Goal: Task Accomplishment & Management: Use online tool/utility

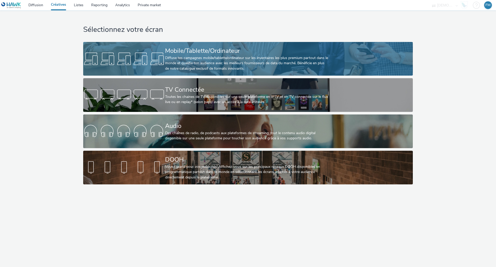
click at [175, 49] on div "Mobile/Tablette/Ordinateur" at bounding box center [247, 50] width 164 height 9
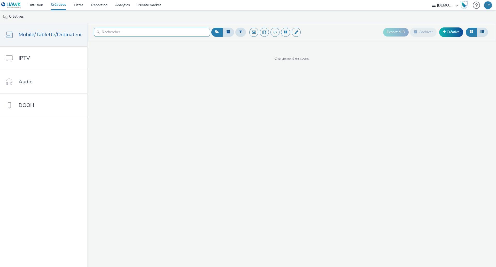
click at [153, 30] on input "text" at bounding box center [152, 32] width 116 height 9
paste input "93374375-398b-4409-b945-162042b38ea2"
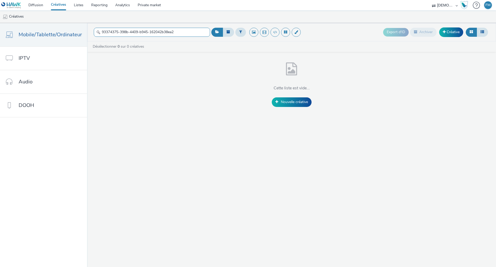
type input "93374375-398b-4409-b945-162042b38ea2"
drag, startPoint x: 172, startPoint y: 30, endPoint x: 7, endPoint y: 29, distance: 165.5
click at [7, 29] on div "Mobile/Tablette/Ordinateur IPTV Audio DOOH 93374375-398b-4409-b945-162042b38ea2…" at bounding box center [248, 145] width 496 height 244
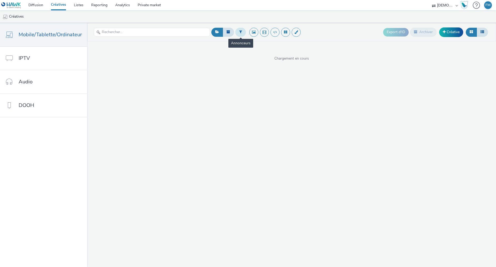
click at [236, 31] on button at bounding box center [241, 32] width 11 height 9
click at [266, 36] on div "Sélectionner un annonceur..." at bounding box center [272, 32] width 52 height 8
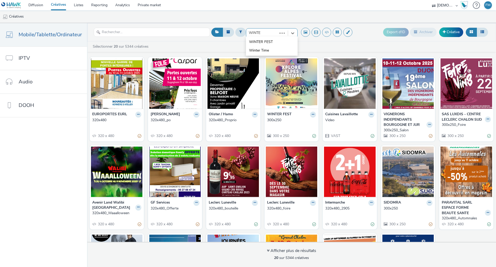
type input "WINTER"
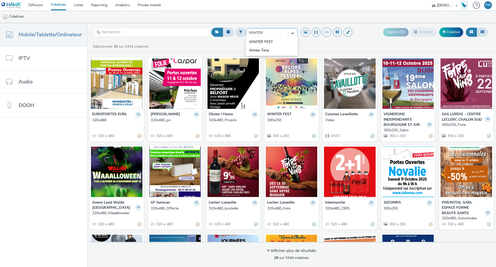
click at [274, 42] on li "WINTER FEST" at bounding box center [272, 41] width 52 height 9
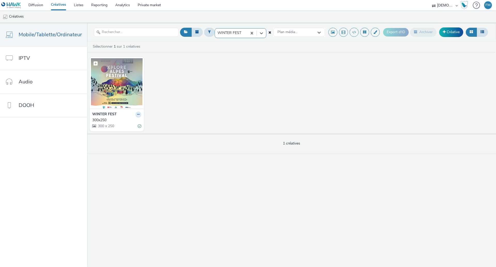
click at [122, 94] on img at bounding box center [117, 83] width 52 height 50
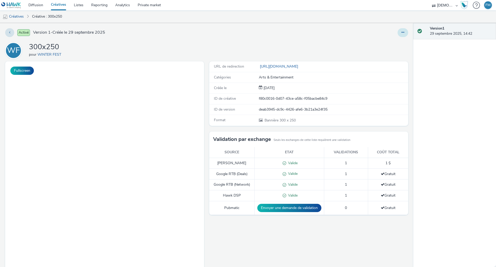
click at [402, 29] on button at bounding box center [403, 32] width 11 height 9
click at [392, 43] on link "Modifier" at bounding box center [389, 43] width 39 height 10
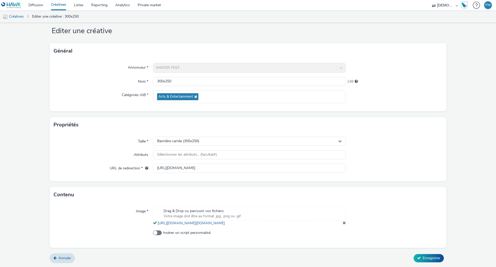
click at [343, 224] on span at bounding box center [344, 222] width 3 height 4
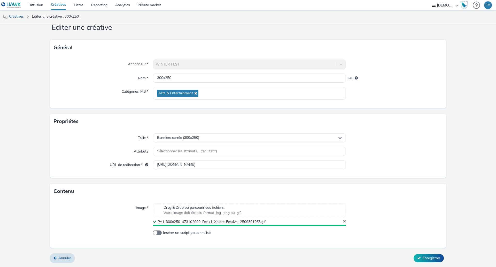
scroll to position [13, 0]
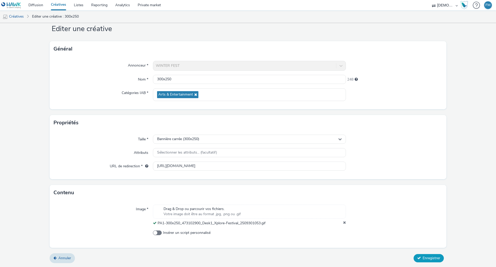
click at [423, 257] on span "Enregistrer" at bounding box center [432, 257] width 18 height 5
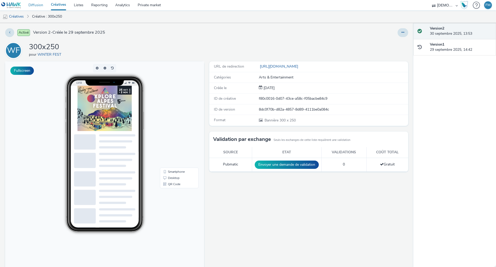
click at [43, 4] on link "Diffusion" at bounding box center [36, 5] width 22 height 10
